Goal: Find specific page/section: Find specific page/section

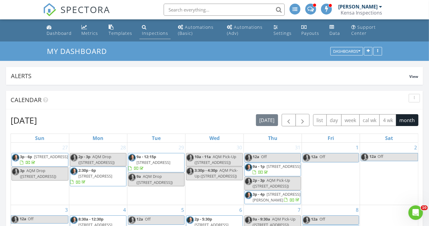
click at [150, 30] on link "Inspections" at bounding box center [155, 30] width 31 height 17
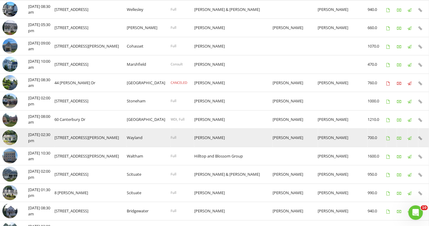
scroll to position [208, 0]
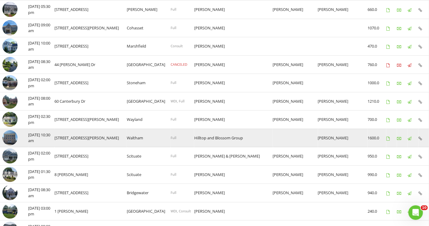
click at [14, 139] on img at bounding box center [9, 137] width 15 height 15
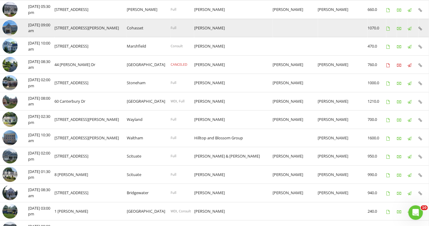
scroll to position [0, 0]
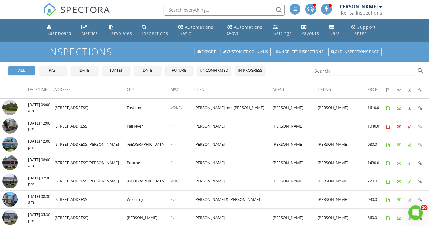
click at [345, 72] on input "Search" at bounding box center [364, 71] width 101 height 10
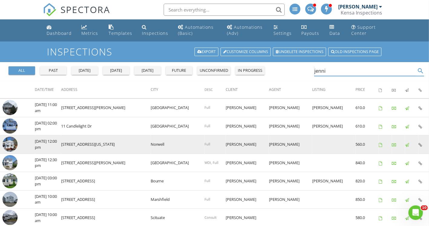
type input "jenni"
drag, startPoint x: 233, startPoint y: 144, endPoint x: 185, endPoint y: 140, distance: 48.9
click at [185, 140] on tr "check_box_outline_blank [DATE] 12:00 pm [STREET_ADDRESS][US_STATE] [GEOGRAPHIC_…" at bounding box center [214, 144] width 429 height 18
copy tr "[PERSON_NAME]"
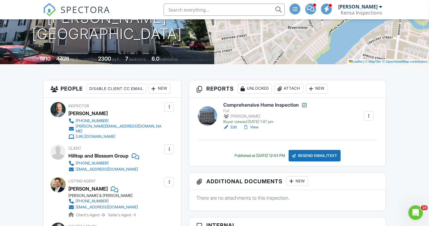
click at [258, 126] on link "View" at bounding box center [251, 127] width 16 height 6
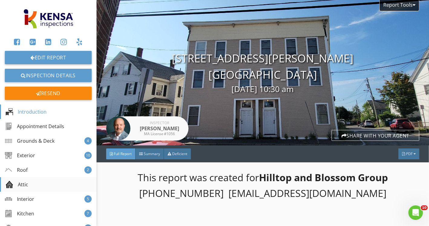
click at [19, 183] on div "Attic" at bounding box center [17, 184] width 22 height 7
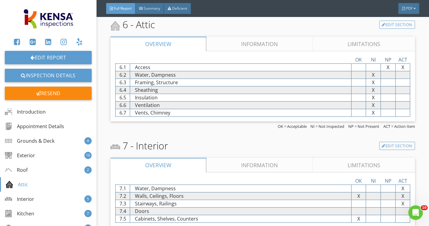
scroll to position [2357, 0]
